Goal: Task Accomplishment & Management: Manage account settings

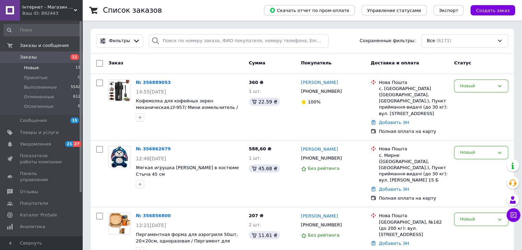
click at [39, 70] on li "Новые 11" at bounding box center [42, 68] width 84 height 10
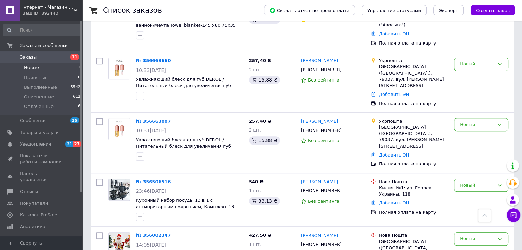
scroll to position [419, 0]
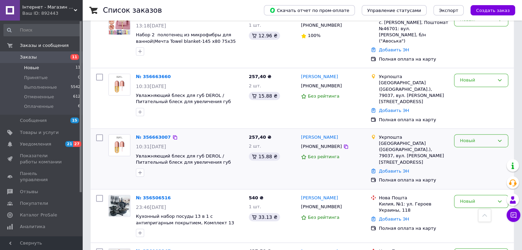
click at [460, 138] on div "Новый" at bounding box center [477, 141] width 34 height 7
click at [468, 162] on li "Выполнен" at bounding box center [480, 168] width 53 height 13
click at [468, 77] on div "Новый" at bounding box center [477, 80] width 34 height 7
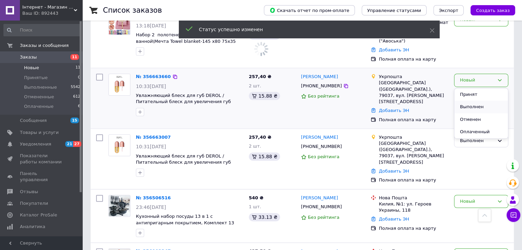
click at [470, 101] on li "Выполнен" at bounding box center [480, 107] width 53 height 13
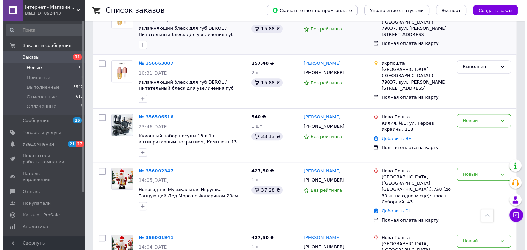
scroll to position [487, 0]
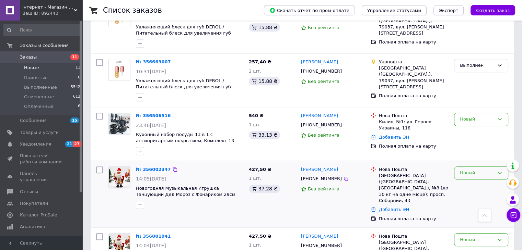
click at [467, 170] on div "Новый" at bounding box center [477, 173] width 34 height 7
click at [478, 206] on li "Отменен" at bounding box center [480, 212] width 53 height 13
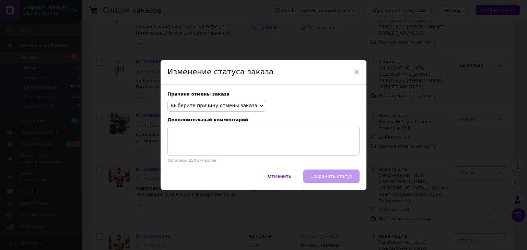
click at [260, 105] on icon at bounding box center [261, 106] width 3 height 2
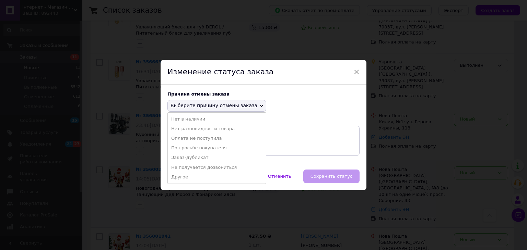
drag, startPoint x: 188, startPoint y: 164, endPoint x: 305, endPoint y: 184, distance: 118.3
click at [188, 164] on li "Не получается дозвониться" at bounding box center [217, 168] width 98 height 10
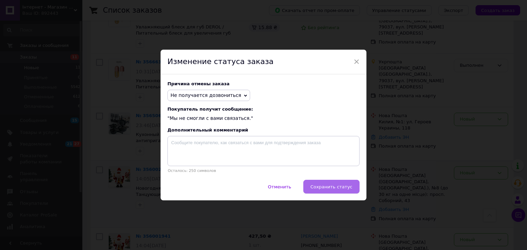
click at [325, 189] on span "Сохранить статус" at bounding box center [331, 186] width 42 height 5
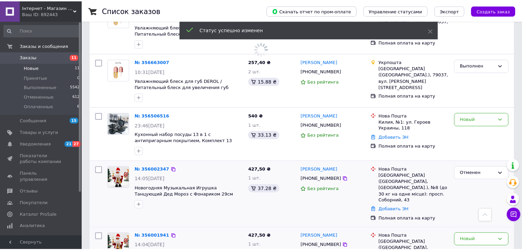
scroll to position [475, 0]
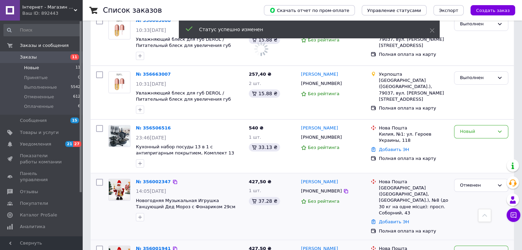
click at [468, 249] on div "Новый" at bounding box center [477, 252] width 34 height 7
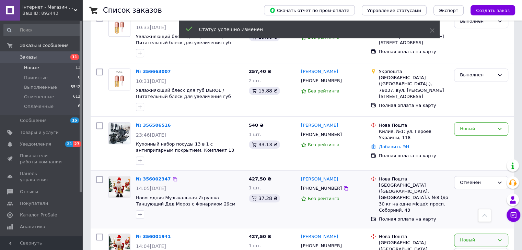
scroll to position [482, 0]
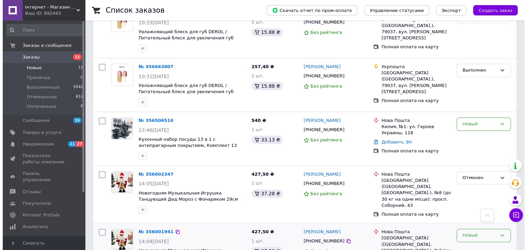
scroll to position [480, 0]
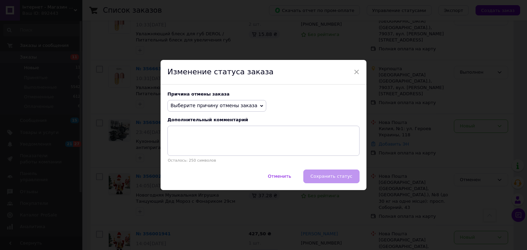
click at [190, 105] on span "Выберите причину отмены заказа" at bounding box center [213, 105] width 87 height 5
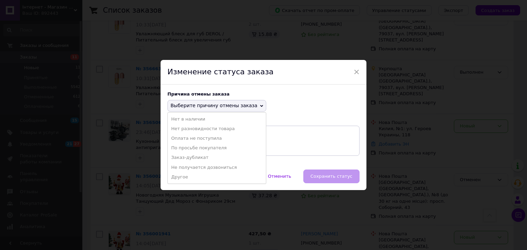
drag, startPoint x: 193, startPoint y: 164, endPoint x: 213, endPoint y: 169, distance: 20.5
click at [194, 165] on li "Не получается дозвониться" at bounding box center [217, 168] width 98 height 10
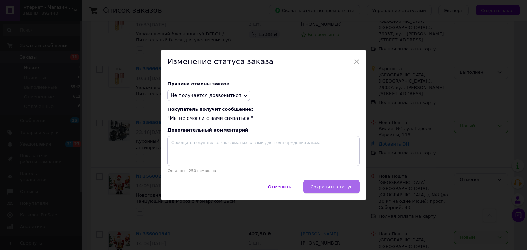
click at [320, 185] on span "Сохранить статус" at bounding box center [331, 186] width 42 height 5
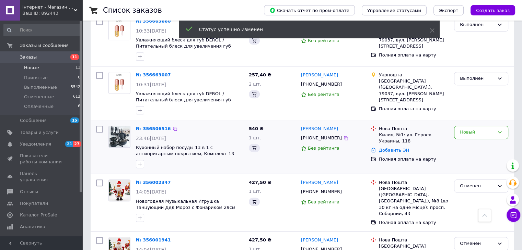
scroll to position [474, 0]
click at [466, 130] on div "Новый" at bounding box center [477, 133] width 34 height 7
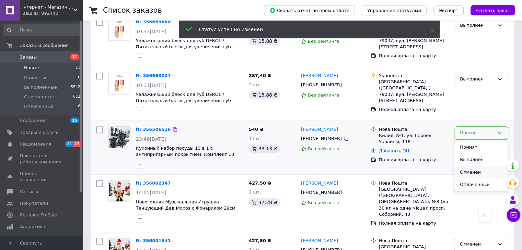
click at [462, 166] on li "Отменен" at bounding box center [480, 172] width 53 height 13
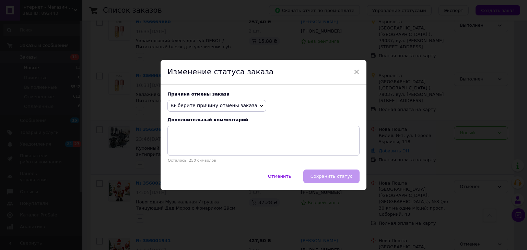
click at [182, 105] on span "Выберите причину отмены заказа" at bounding box center [213, 105] width 87 height 5
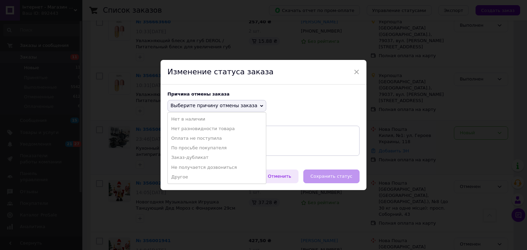
drag, startPoint x: 198, startPoint y: 163, endPoint x: 290, endPoint y: 182, distance: 94.5
click at [198, 163] on li "Не получается дозвониться" at bounding box center [217, 168] width 98 height 10
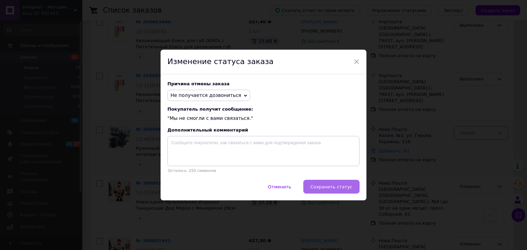
click at [311, 185] on button "Сохранить статус" at bounding box center [331, 187] width 56 height 14
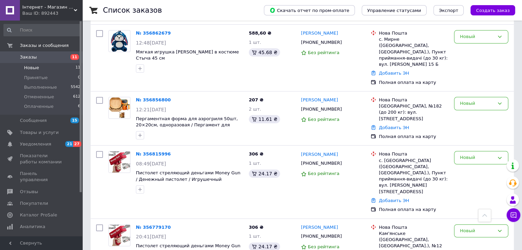
scroll to position [131, 0]
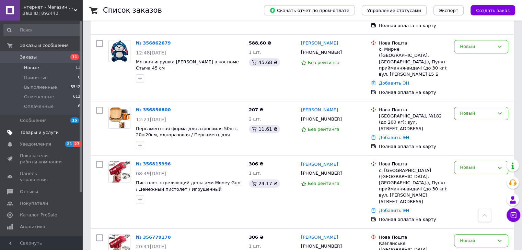
click at [61, 132] on span "Товары и услуги" at bounding box center [42, 133] width 44 height 6
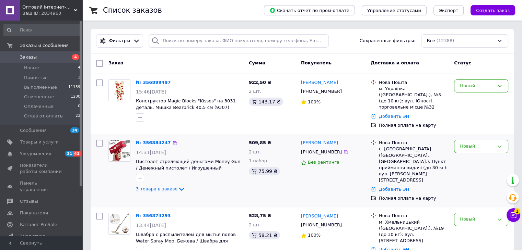
click at [156, 187] on span "3 товара в заказе" at bounding box center [156, 189] width 41 height 5
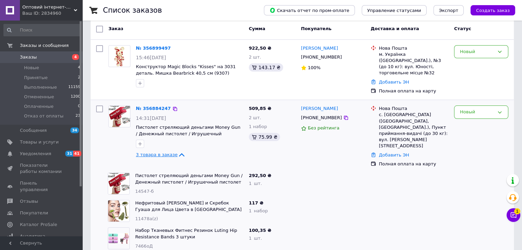
scroll to position [69, 0]
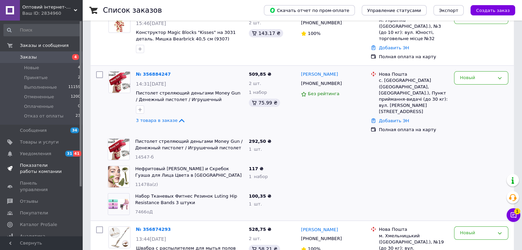
click at [57, 170] on span "Показатели работы компании" at bounding box center [42, 169] width 44 height 12
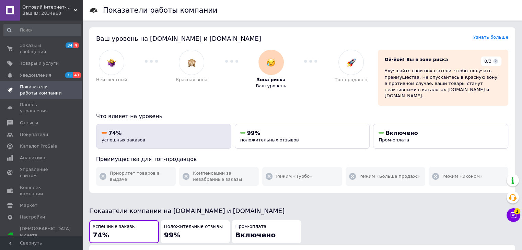
click at [169, 133] on div "74% успешных заказов" at bounding box center [164, 137] width 124 height 14
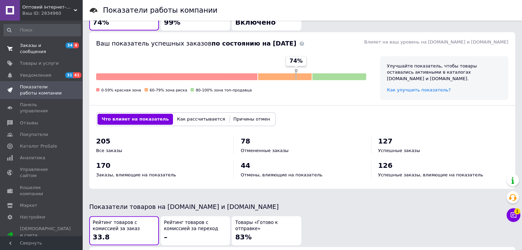
scroll to position [179, 0]
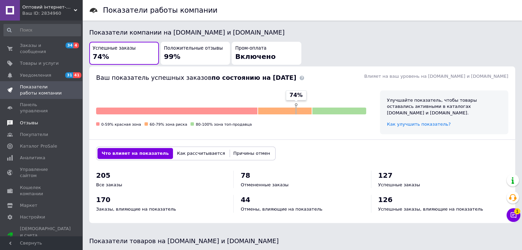
click at [37, 117] on link "Отзывы" at bounding box center [42, 123] width 84 height 12
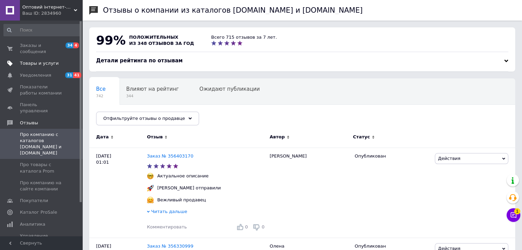
click at [45, 60] on span "Товары и услуги" at bounding box center [39, 63] width 39 height 6
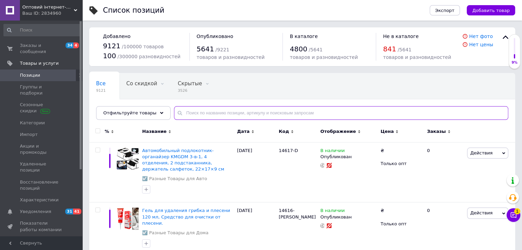
paste input "Вибрационный массажер для лица и тела"
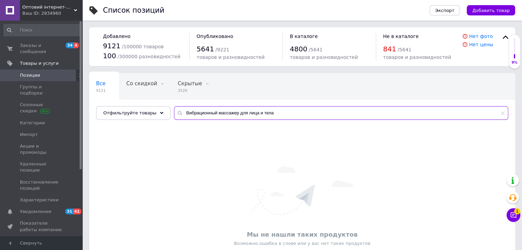
click at [190, 114] on input "Вибрационный массажер для лица и тела" at bounding box center [341, 113] width 334 height 14
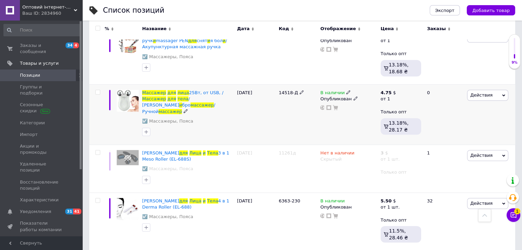
scroll to position [549, 0]
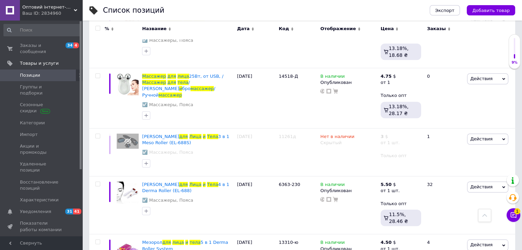
type input "массажер для лица и тела"
click at [299, 74] on icon at bounding box center [301, 76] width 4 height 4
type input "14518-ДD"
click at [298, 81] on div "14518-ДD" at bounding box center [297, 98] width 41 height 60
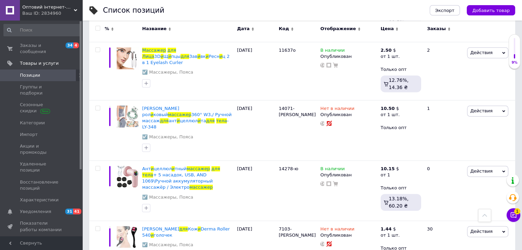
scroll to position [914, 0]
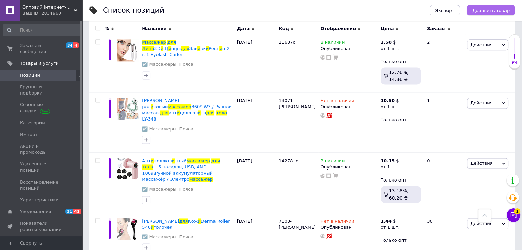
click at [492, 11] on span "Добавить товар" at bounding box center [490, 10] width 37 height 5
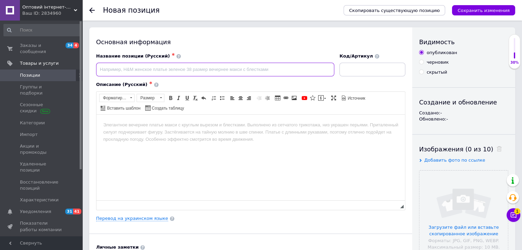
paste input "Спортивная бутылка для воды, 920мл / Бутылочка для воды / Бутылка для спорта / …"
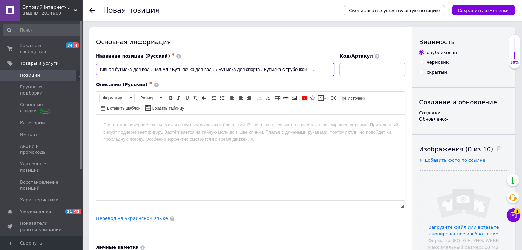
scroll to position [0, 11]
drag, startPoint x: 309, startPoint y: 68, endPoint x: 361, endPoint y: 68, distance: 52.5
click at [361, 68] on div "Название позиции (Русский) ✱ Спортивная бутылка для воды, 920мл / Бутылочка для…" at bounding box center [251, 65] width 314 height 28
type input "Спортивная бутылка для воды, 920мл / Бутылочка для воды / Бутылка для спорта / …"
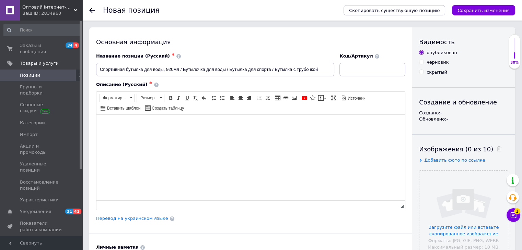
click at [198, 130] on html at bounding box center [250, 125] width 308 height 21
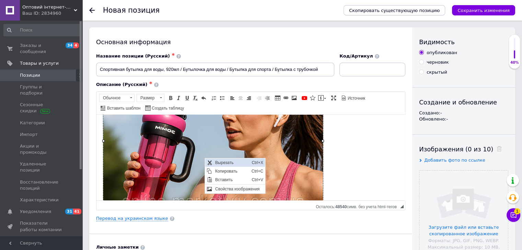
click at [212, 162] on span "Вырезать" at bounding box center [209, 163] width 8 height 8
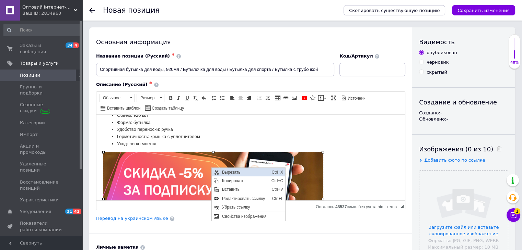
click at [215, 171] on span "Вырезать" at bounding box center [215, 172] width 5 height 5
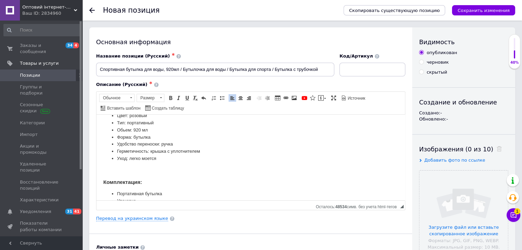
scroll to position [228, 0]
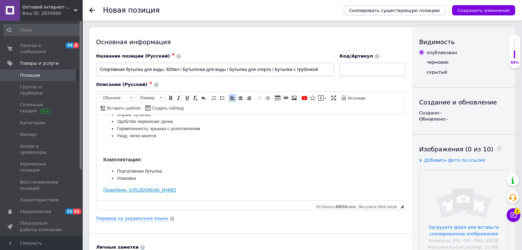
drag, startPoint x: 296, startPoint y: 186, endPoint x: 97, endPoint y: 191, distance: 199.3
click at [97, 191] on html "Будь всегда на волне с бутылкой— стиль, комфорт и здоровье в одном аксессуаре! …" at bounding box center [250, 43] width 308 height 314
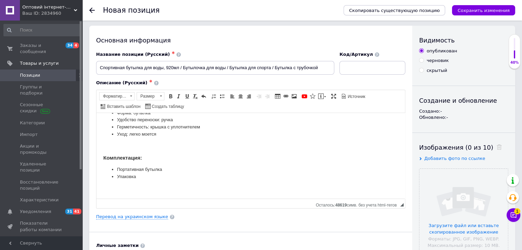
scroll to position [103, 0]
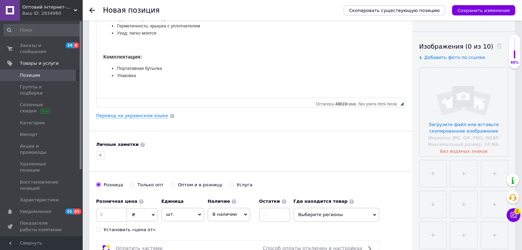
click at [134, 187] on label "Только опт" at bounding box center [147, 185] width 34 height 6
click at [134, 187] on input "Только опт" at bounding box center [132, 184] width 4 height 4
radio input "true"
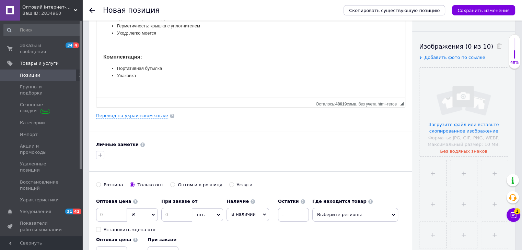
drag, startPoint x: 318, startPoint y: 210, endPoint x: 325, endPoint y: 211, distance: 7.2
click at [319, 211] on span "Выберите регионы" at bounding box center [355, 215] width 86 height 14
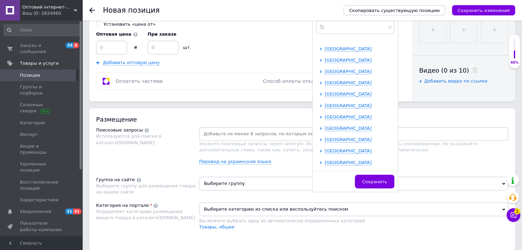
scroll to position [69, 0]
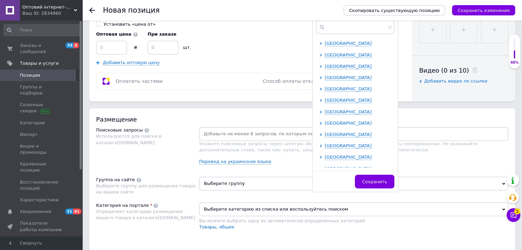
click at [333, 124] on span "[GEOGRAPHIC_DATA]" at bounding box center [347, 123] width 47 height 5
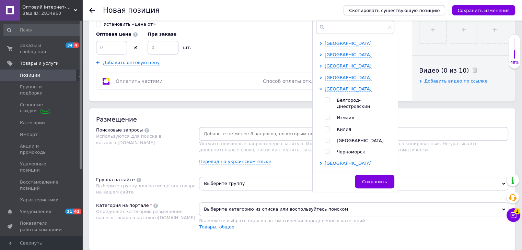
click at [328, 138] on input "checkbox" at bounding box center [326, 140] width 4 height 4
checkbox input "true"
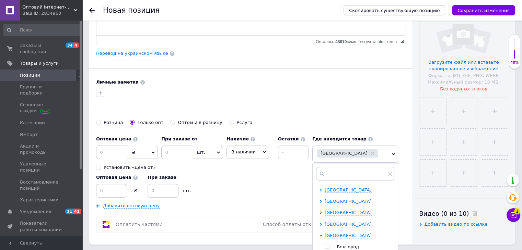
scroll to position [0, 0]
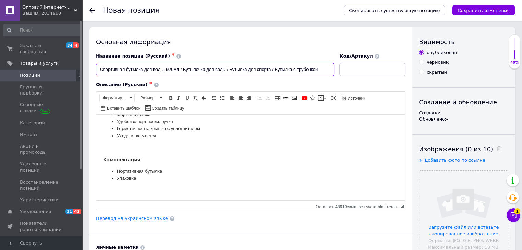
click at [207, 70] on input "Спортивная бутылка для воды, 920мл / Бутылочка для воды / Бутылка для спорта / …" at bounding box center [215, 70] width 238 height 14
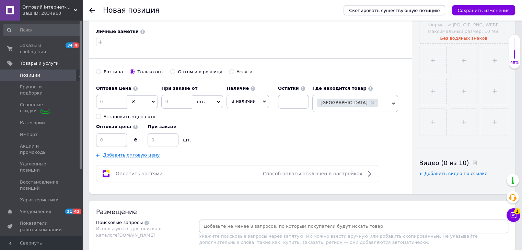
scroll to position [240, 0]
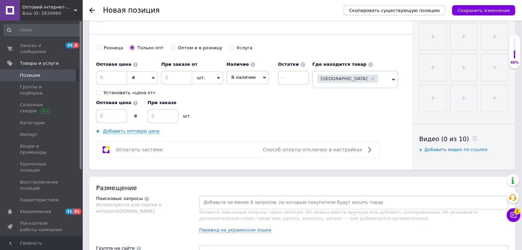
click at [238, 196] on div at bounding box center [353, 203] width 309 height 14
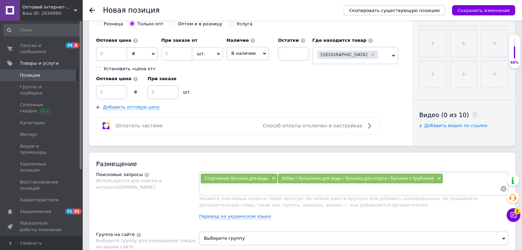
scroll to position [343, 0]
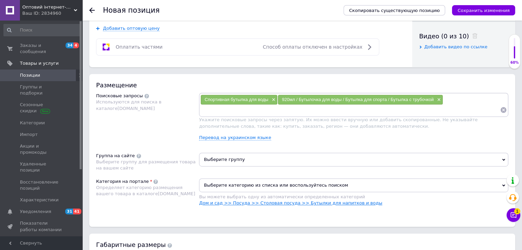
click at [348, 201] on link "Дом и сад >> Посуда >> Столовая посуда >> Бутылки для напитков и воды" at bounding box center [290, 203] width 183 height 5
click at [245, 161] on span "Выберите группу" at bounding box center [353, 160] width 309 height 14
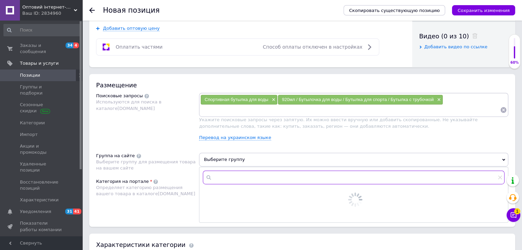
click at [235, 177] on input "text" at bounding box center [353, 178] width 301 height 14
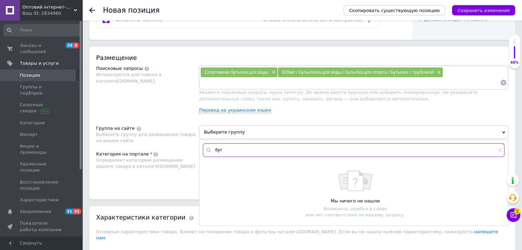
scroll to position [412, 0]
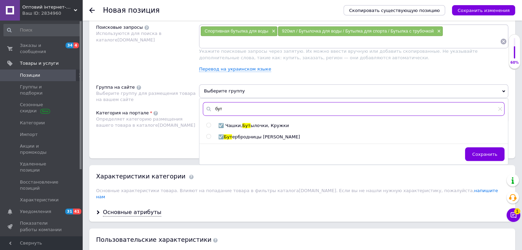
type input "бут"
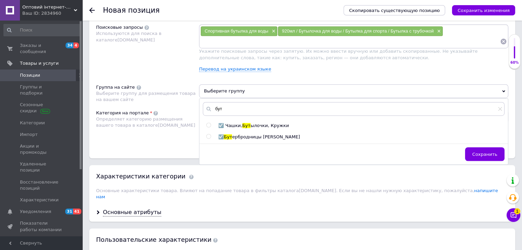
click at [209, 123] on input "radio" at bounding box center [208, 125] width 4 height 4
radio input "true"
click at [178, 112] on div "Категория на портале Определяет категорию размещения вашего товара в каталоге […" at bounding box center [147, 127] width 103 height 35
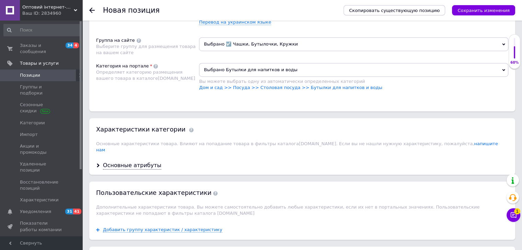
scroll to position [480, 0]
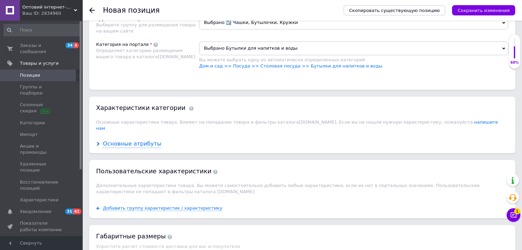
click at [148, 140] on div "Основные атрибуты" at bounding box center [132, 144] width 58 height 8
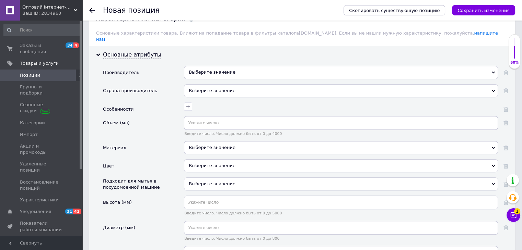
scroll to position [583, 0]
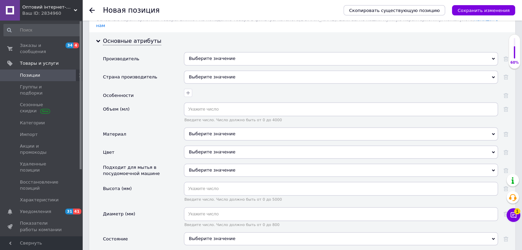
click at [190, 146] on div "Выберите значение" at bounding box center [341, 152] width 314 height 13
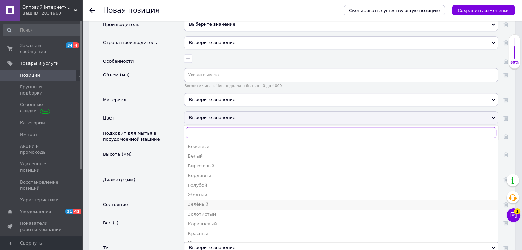
scroll to position [34, 0]
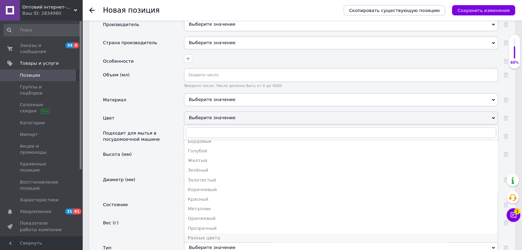
click at [203, 235] on div "Разные цвета" at bounding box center [341, 238] width 306 height 6
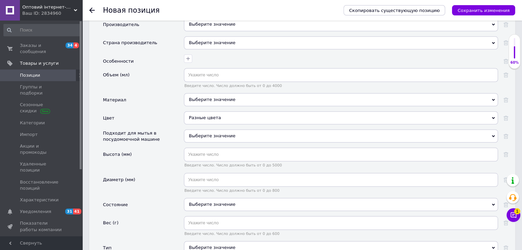
click at [196, 198] on div "Выберите значение" at bounding box center [341, 204] width 314 height 13
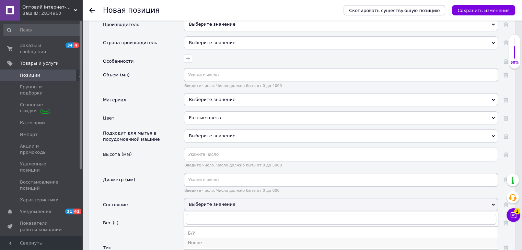
click at [196, 240] on div "Новое" at bounding box center [341, 243] width 306 height 6
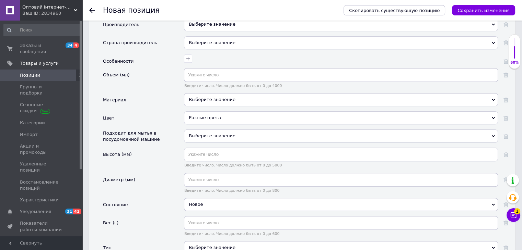
click at [199, 130] on span "Выберите значение" at bounding box center [341, 136] width 314 height 13
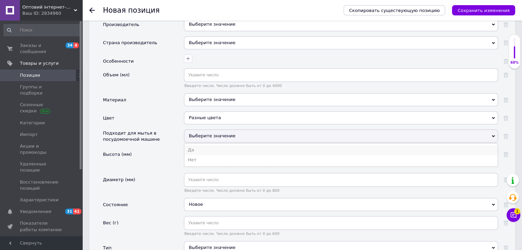
click at [206, 145] on li "Да" at bounding box center [340, 150] width 313 height 10
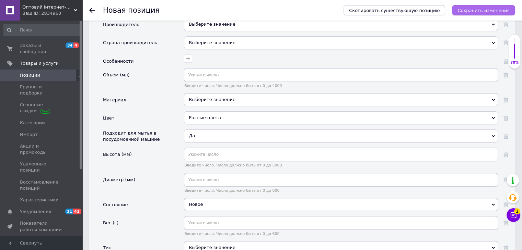
click at [485, 12] on icon "Сохранить изменения" at bounding box center [483, 10] width 52 height 5
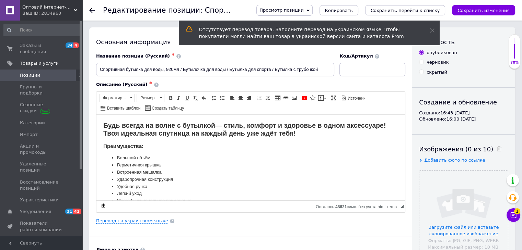
click at [69, 72] on span at bounding box center [72, 75] width 19 height 6
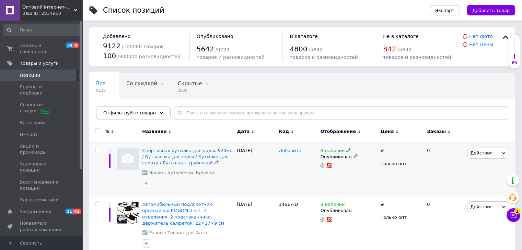
click at [291, 148] on span "Добавить" at bounding box center [289, 150] width 22 height 5
type input "14618-ю"
click at [291, 148] on input "14618-ю" at bounding box center [294, 151] width 37 height 10
click at [272, 170] on div "[DATE]" at bounding box center [255, 169] width 41 height 54
